Goal: Find specific page/section: Find specific page/section

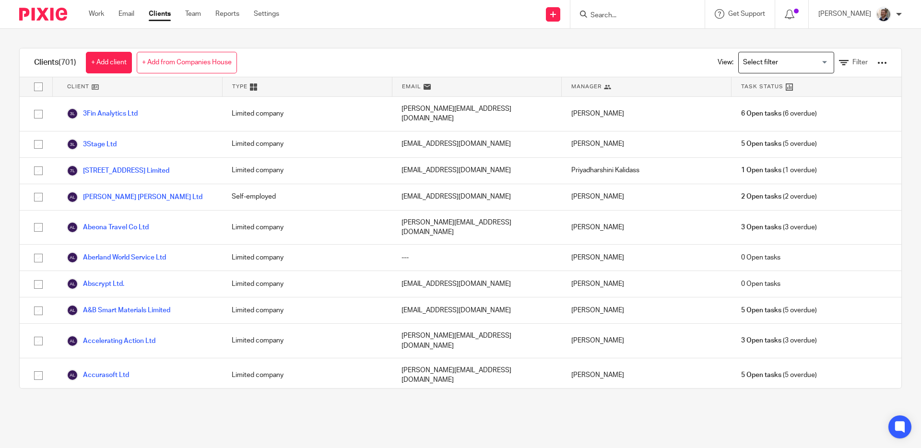
click at [624, 10] on form at bounding box center [640, 14] width 102 height 12
click at [624, 12] on input "Search" at bounding box center [632, 16] width 86 height 9
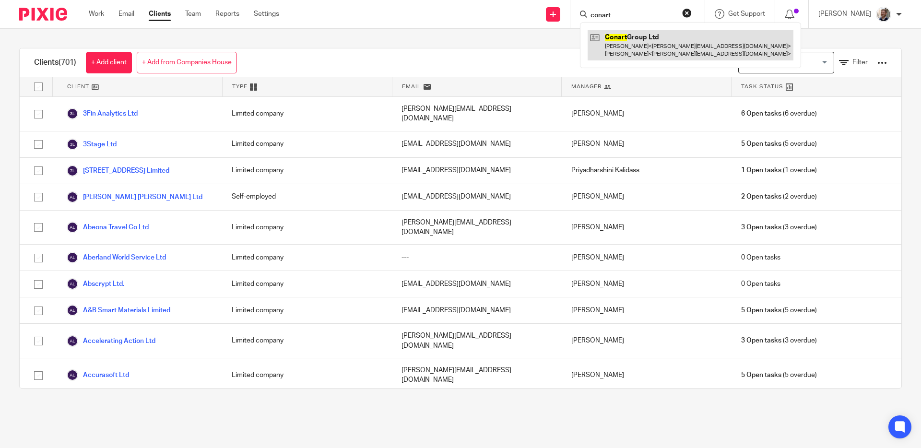
type input "conart"
click at [653, 39] on link at bounding box center [690, 45] width 206 height 30
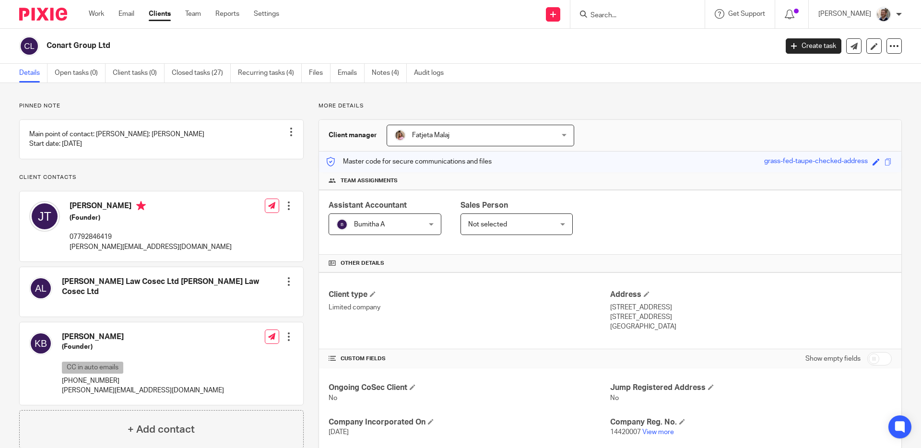
click at [501, 226] on span "Not selected" at bounding box center [487, 224] width 39 height 7
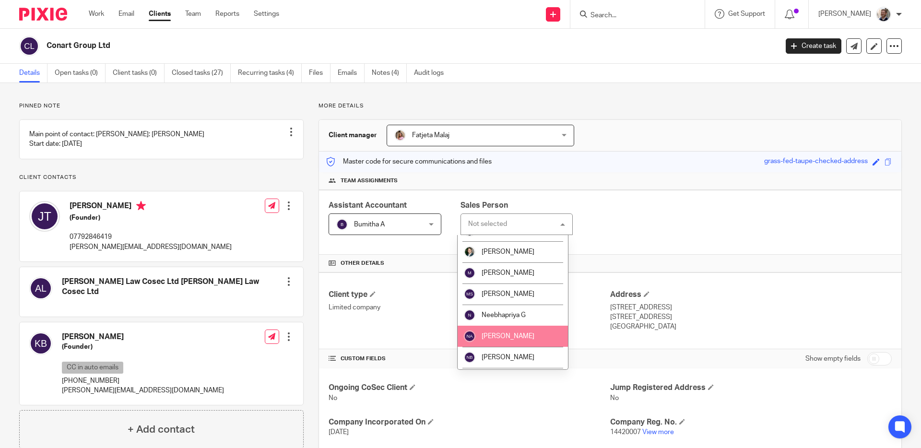
scroll to position [1026, 0]
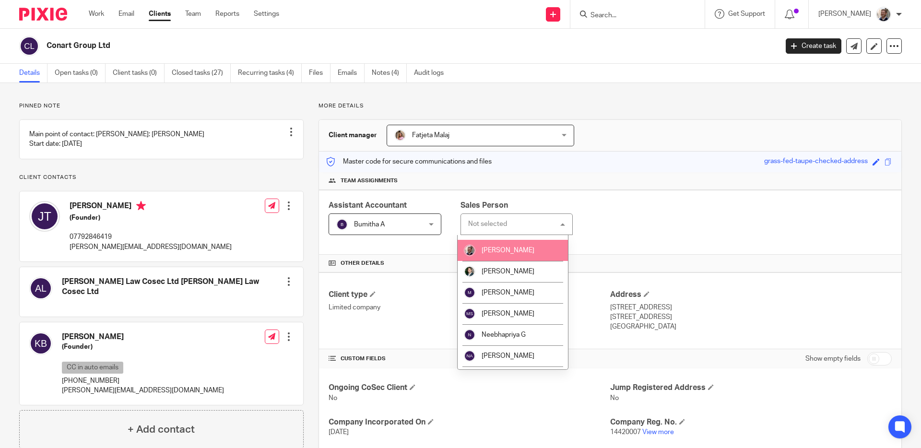
click at [497, 254] on span "[PERSON_NAME]" at bounding box center [507, 250] width 53 height 7
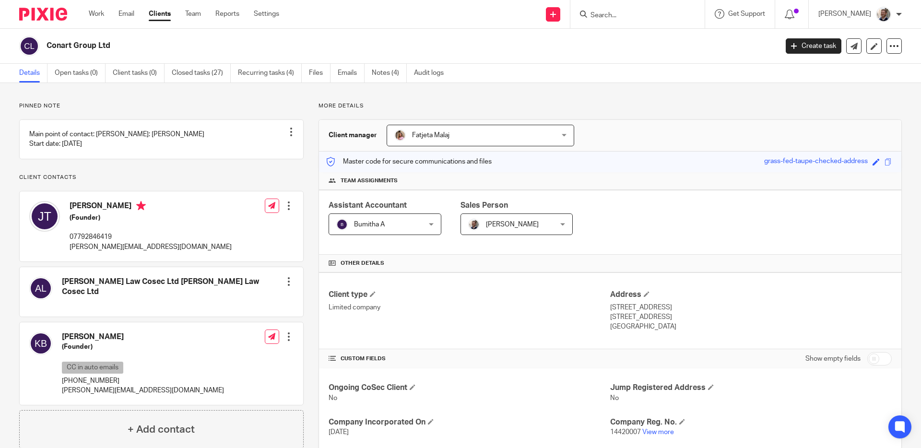
click at [621, 227] on div "Assistant Accountant Bumitha A Bumitha A Not selected Aashish A Abinandhana P.K…" at bounding box center [610, 222] width 582 height 65
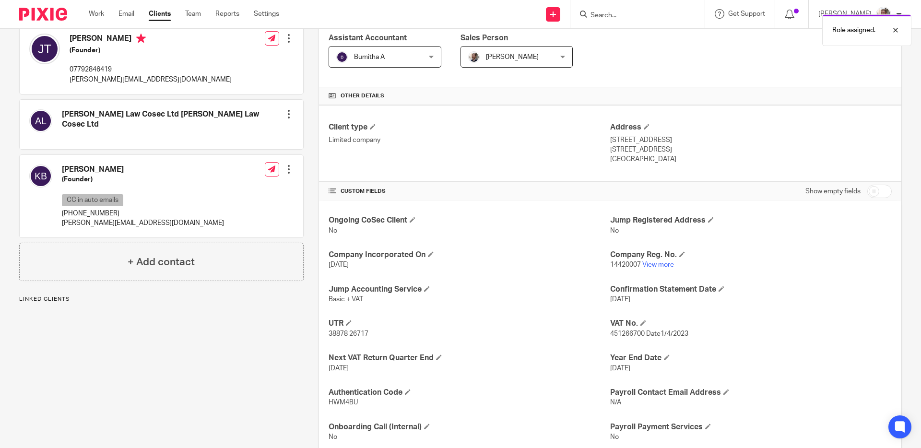
click at [307, 272] on div "More details Client manager Fatjeta Malaj Fatjeta Malaj Aashish A Abinandhana P…" at bounding box center [602, 196] width 598 height 522
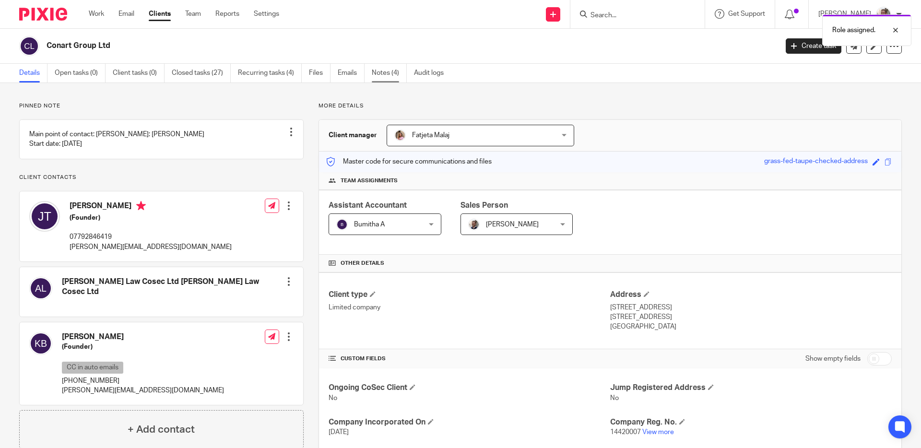
click at [378, 77] on link "Notes (4)" at bounding box center [389, 73] width 35 height 19
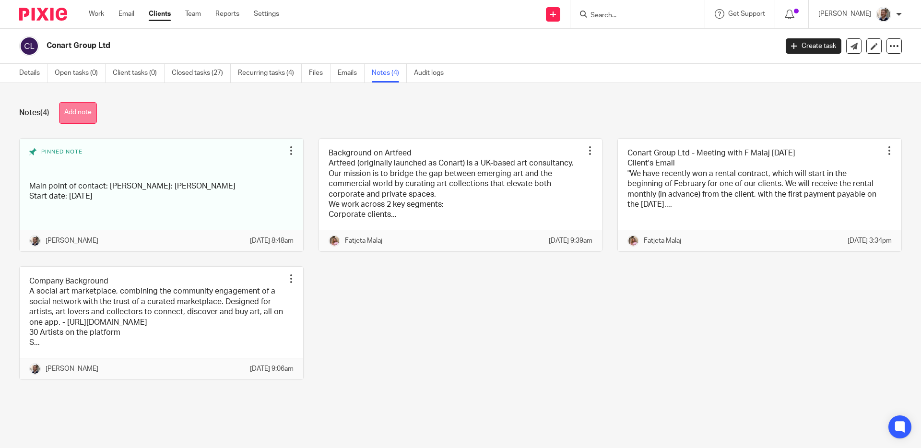
click at [81, 115] on button "Add note" at bounding box center [78, 113] width 38 height 22
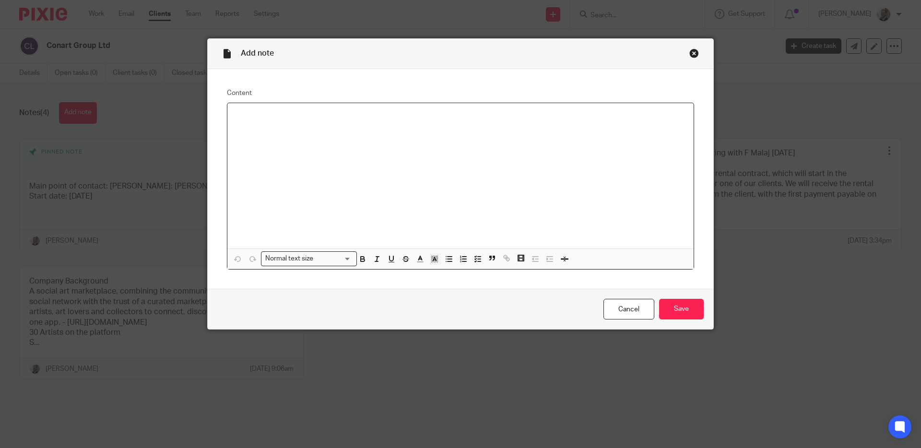
click at [689, 52] on div "Close this dialog window" at bounding box center [694, 53] width 10 height 10
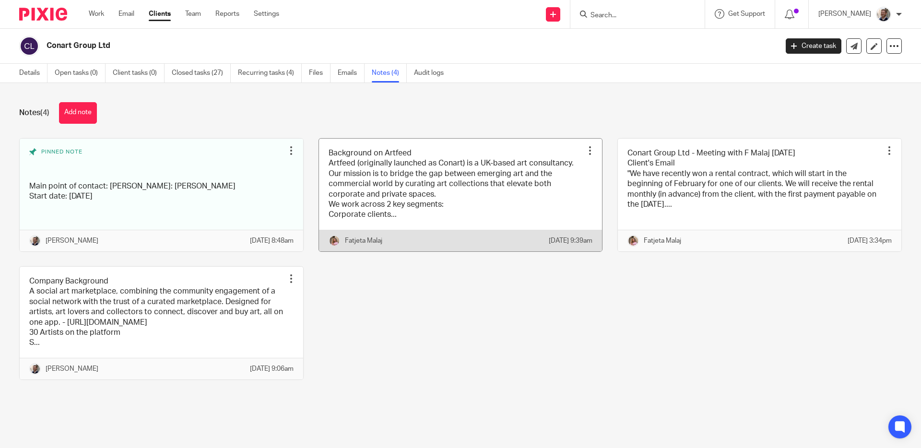
click at [482, 171] on link at bounding box center [460, 195] width 283 height 113
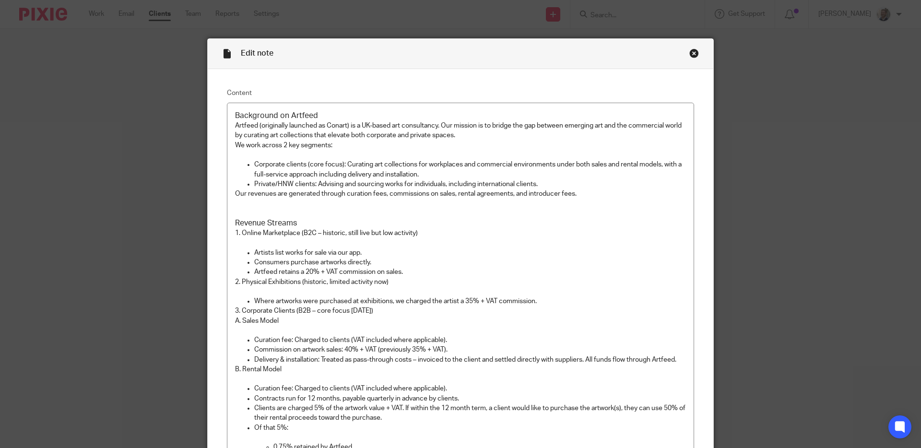
click at [691, 54] on div "Close this dialog window" at bounding box center [694, 53] width 10 height 10
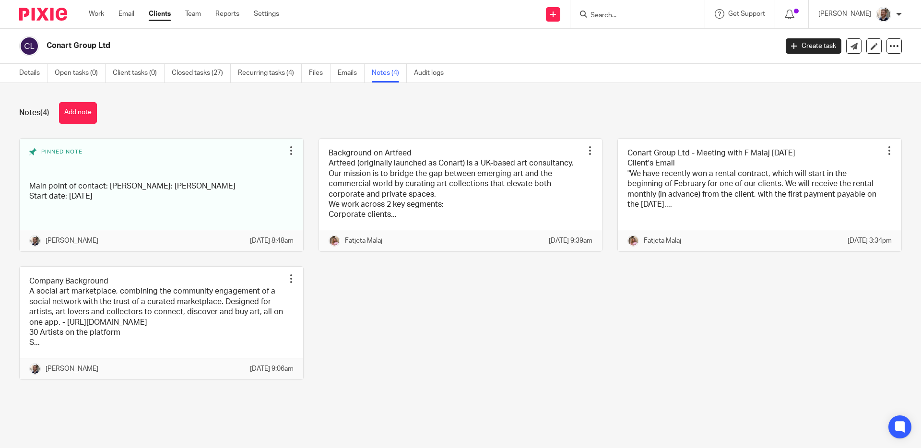
click at [515, 315] on div "Pinned note Main point of contact: [PERSON_NAME]: [PERSON_NAME] Start date: [DA…" at bounding box center [452, 266] width 897 height 256
click at [479, 119] on div "Notes (4) Add note" at bounding box center [460, 113] width 882 height 22
click at [345, 18] on div "Send new email Create task Add client Get Support Contact Support Help Document…" at bounding box center [606, 14] width 627 height 28
click at [345, 16] on div "Send new email Create task Add client Get Support Contact Support Help Document…" at bounding box center [606, 14] width 627 height 28
click at [633, 21] on div at bounding box center [637, 14] width 134 height 28
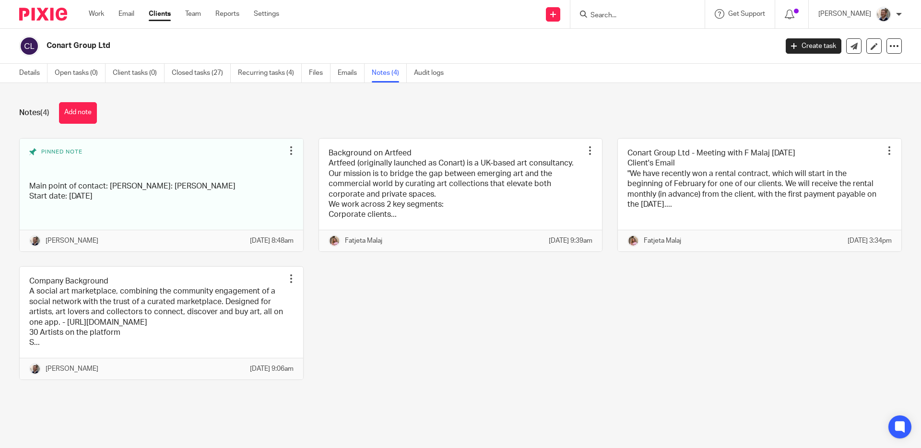
click at [631, 16] on input "Search" at bounding box center [632, 16] width 86 height 9
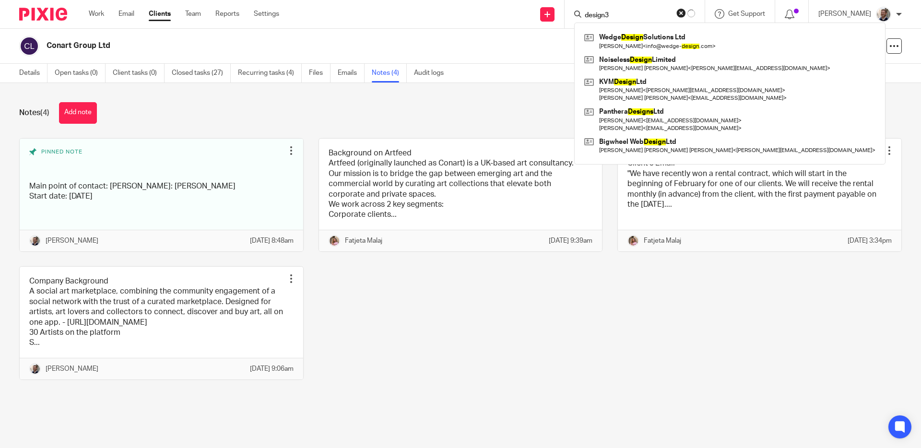
click at [637, 15] on input "design3" at bounding box center [626, 16] width 86 height 9
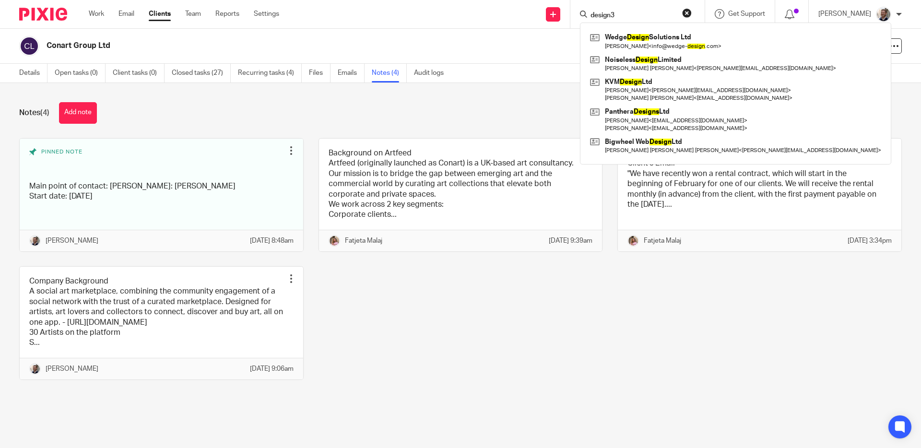
click at [637, 15] on input "design3" at bounding box center [632, 16] width 86 height 9
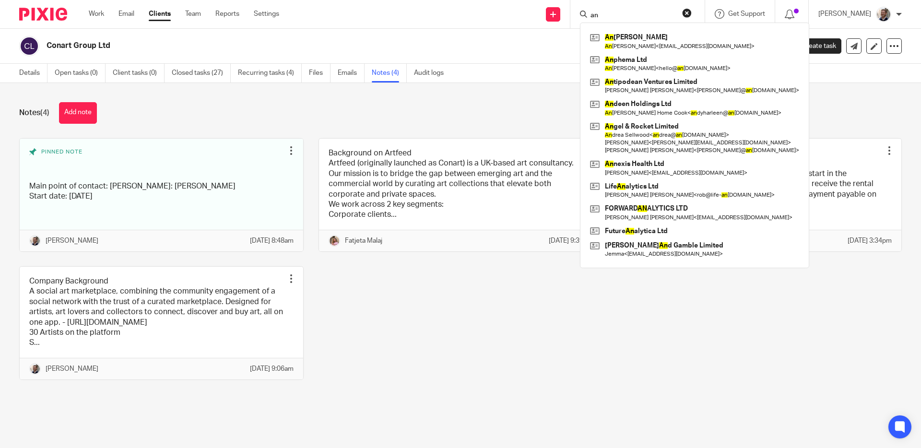
type input "a"
